Goal: Task Accomplishment & Management: Manage account settings

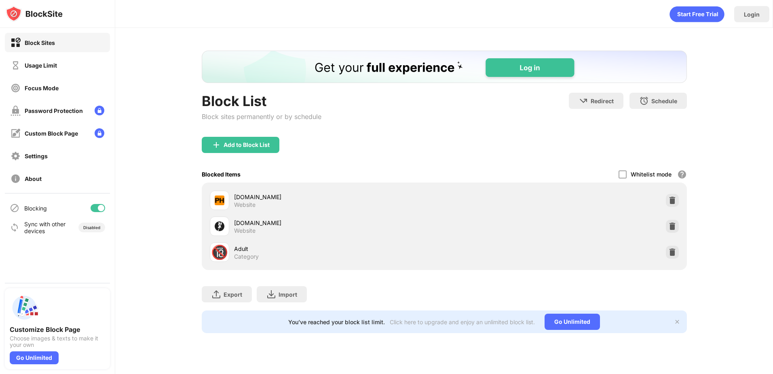
click at [718, 225] on div "Block List Block sites permanently or by schedule Redirect Choose a site to be …" at bounding box center [444, 192] width 658 height 328
click at [673, 202] on img at bounding box center [673, 200] width 8 height 8
